Goal: Navigation & Orientation: Find specific page/section

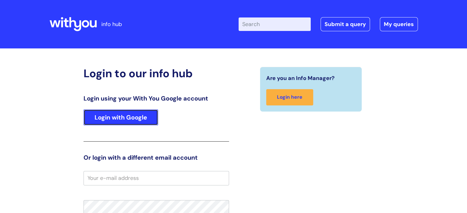
click at [141, 111] on link "Login with Google" at bounding box center [121, 118] width 75 height 16
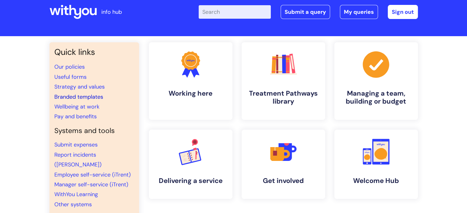
scroll to position [18, 0]
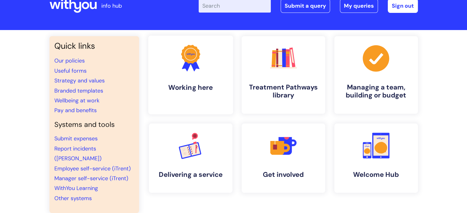
click at [166, 86] on h4 "Working here" at bounding box center [190, 88] width 75 height 8
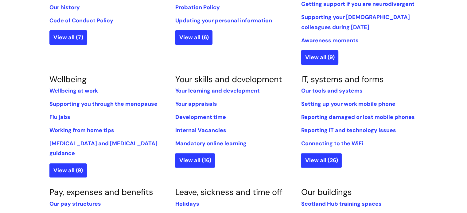
scroll to position [215, 0]
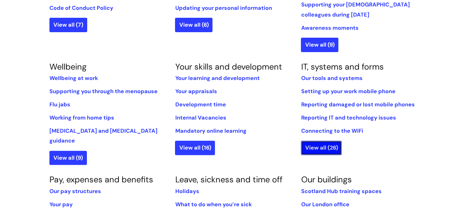
click at [332, 142] on link "View all (26)" at bounding box center [321, 148] width 41 height 14
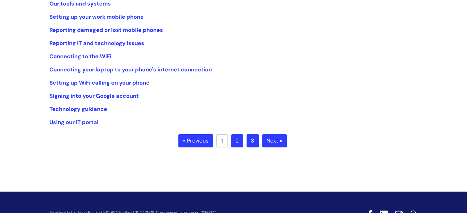
scroll to position [113, 0]
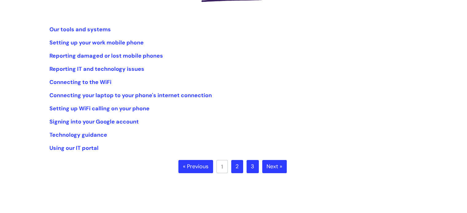
click at [281, 177] on ul "« Previous 1 2 3 Next »" at bounding box center [233, 170] width 110 height 21
click at [276, 171] on link "Next »" at bounding box center [274, 167] width 25 height 14
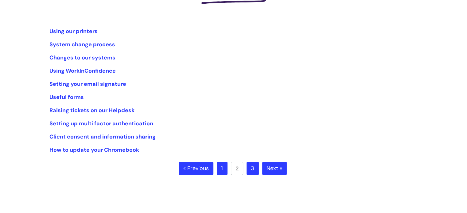
scroll to position [111, 0]
click at [279, 171] on link "Next »" at bounding box center [274, 169] width 25 height 14
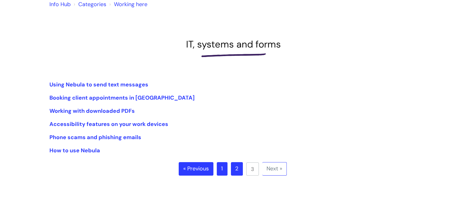
scroll to position [58, 0]
click at [232, 167] on link "2" at bounding box center [237, 169] width 12 height 14
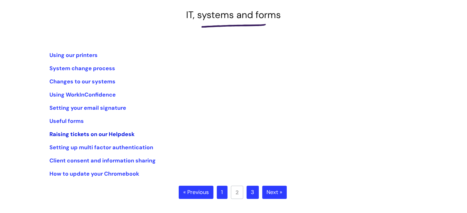
scroll to position [90, 0]
